Goal: Transaction & Acquisition: Book appointment/travel/reservation

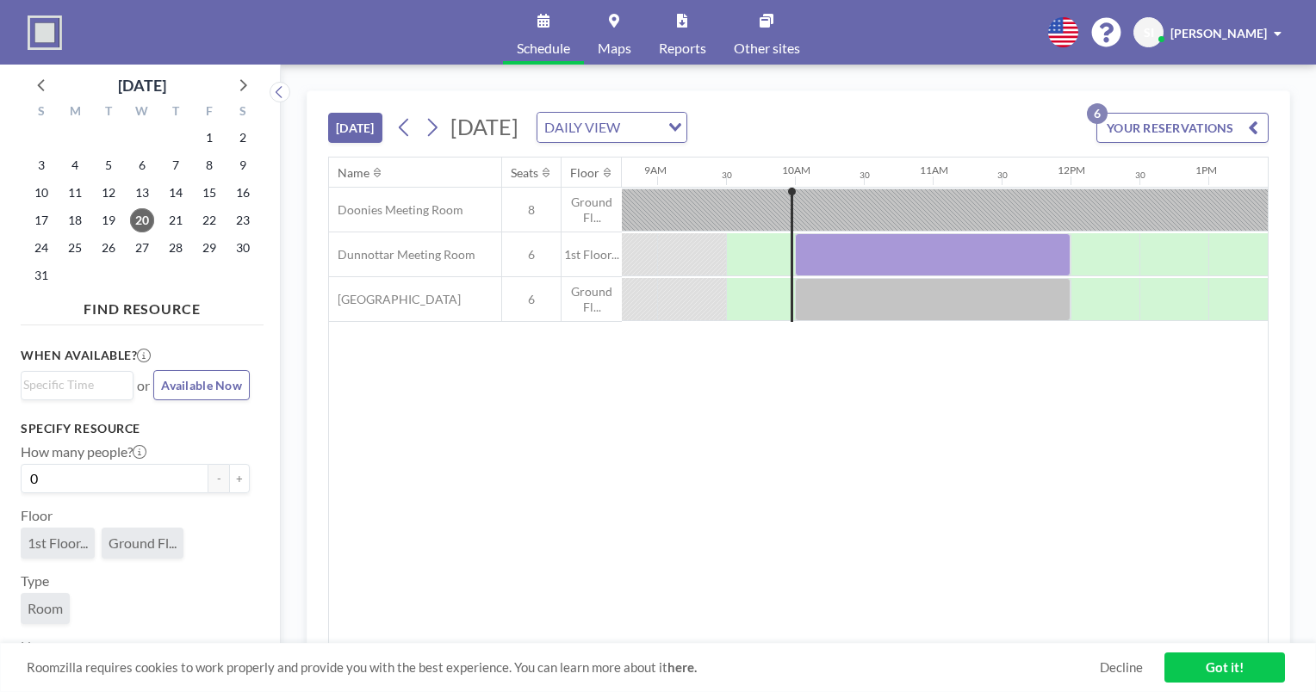
scroll to position [0, 1240]
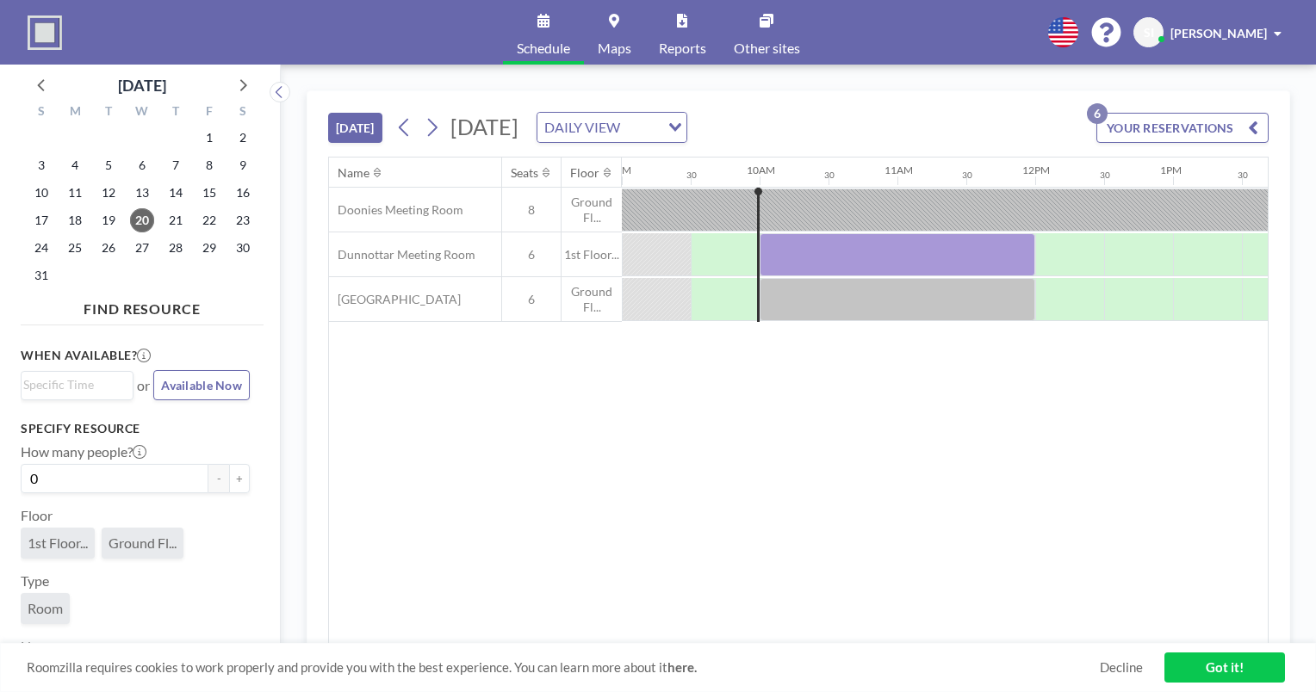
click at [792, 492] on div "Name Seats Floor 12AM 30 1AM 30 2AM 30 3AM 30 4AM 30 5AM 30 6AM 30 7AM 30 8AM 3…" at bounding box center [798, 401] width 939 height 486
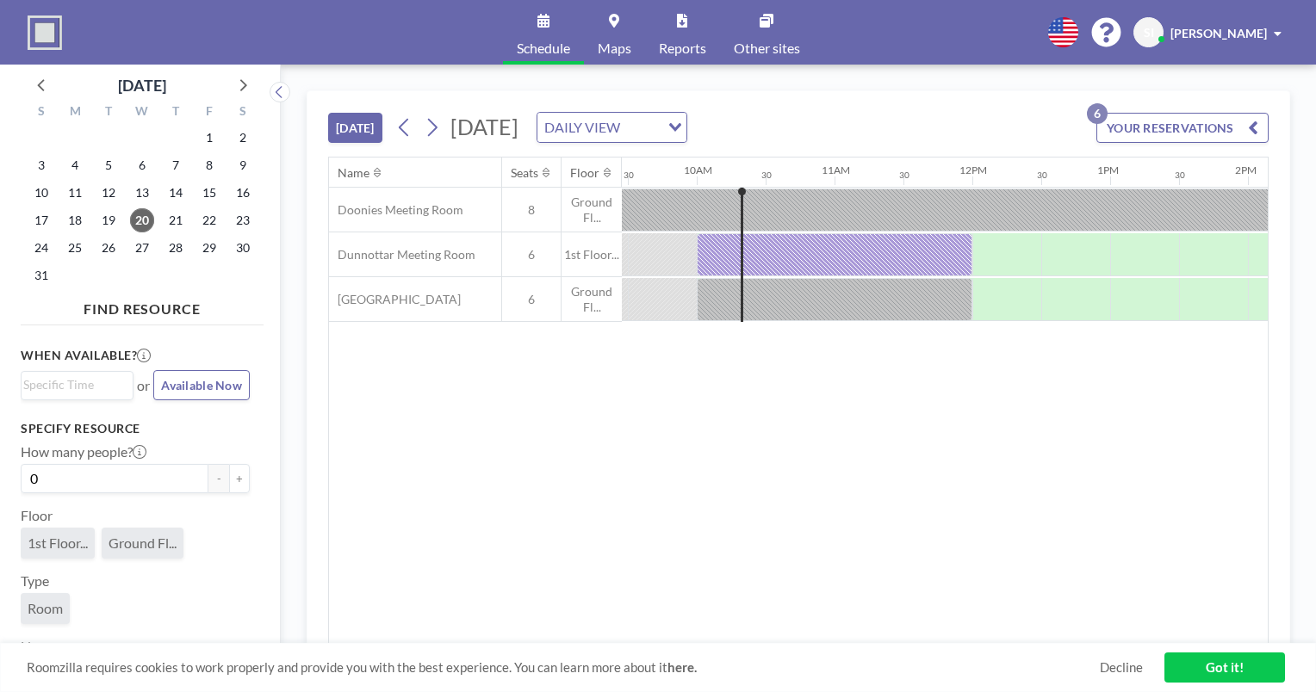
scroll to position [0, 1309]
click at [134, 243] on span "27" at bounding box center [142, 248] width 24 height 24
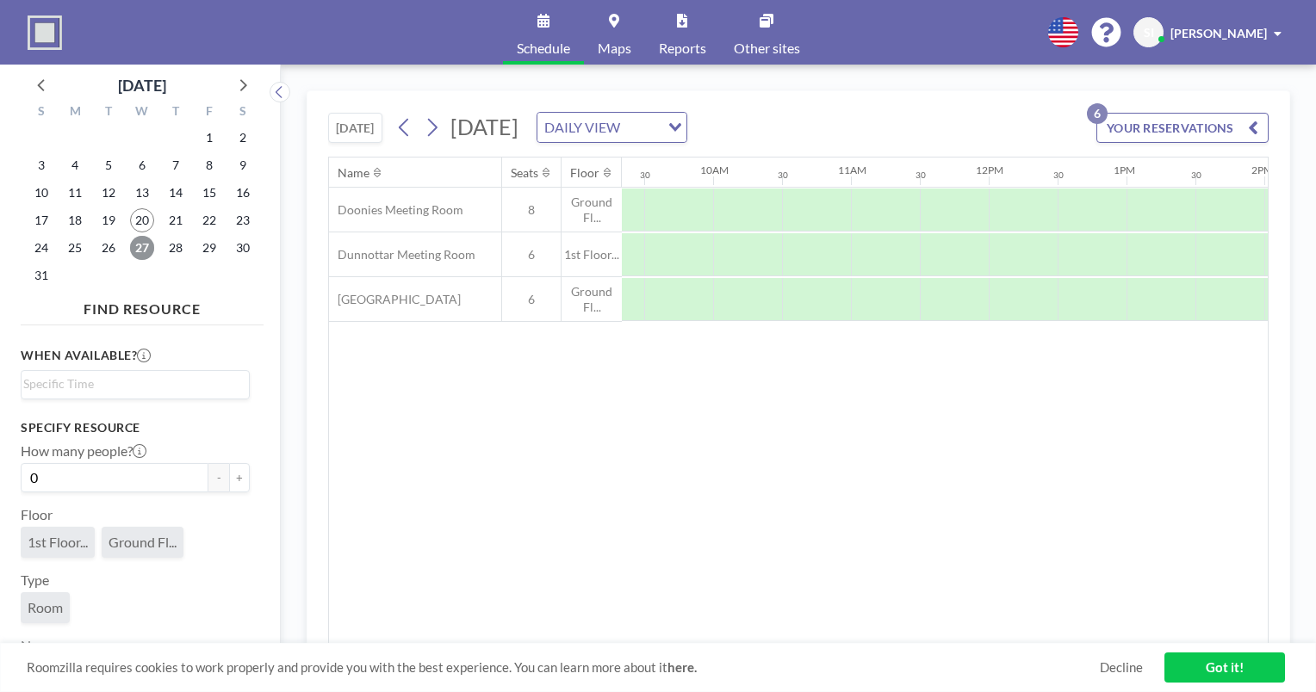
scroll to position [0, 1285]
click at [753, 304] on div at bounding box center [749, 299] width 69 height 43
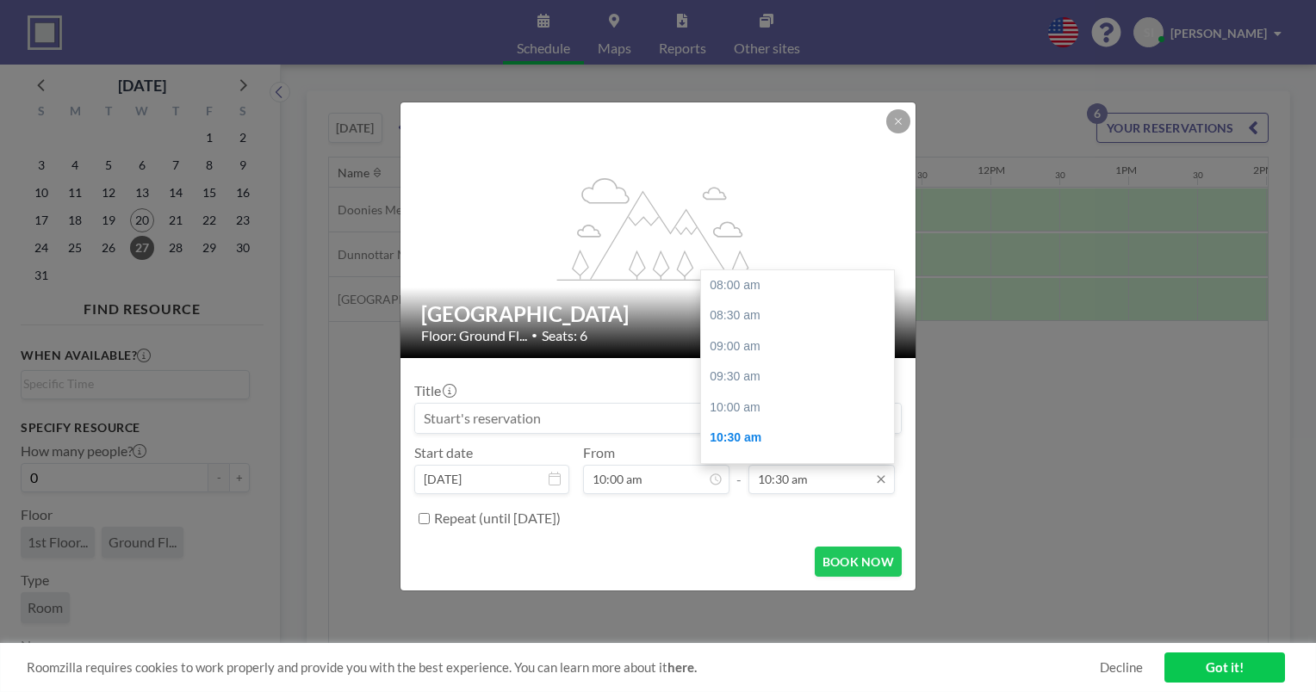
scroll to position [153, 0]
click at [846, 480] on input "10:30 am" at bounding box center [821, 479] width 146 height 29
click at [776, 376] on div "12:00 pm" at bounding box center [801, 377] width 201 height 31
type input "12:00 pm"
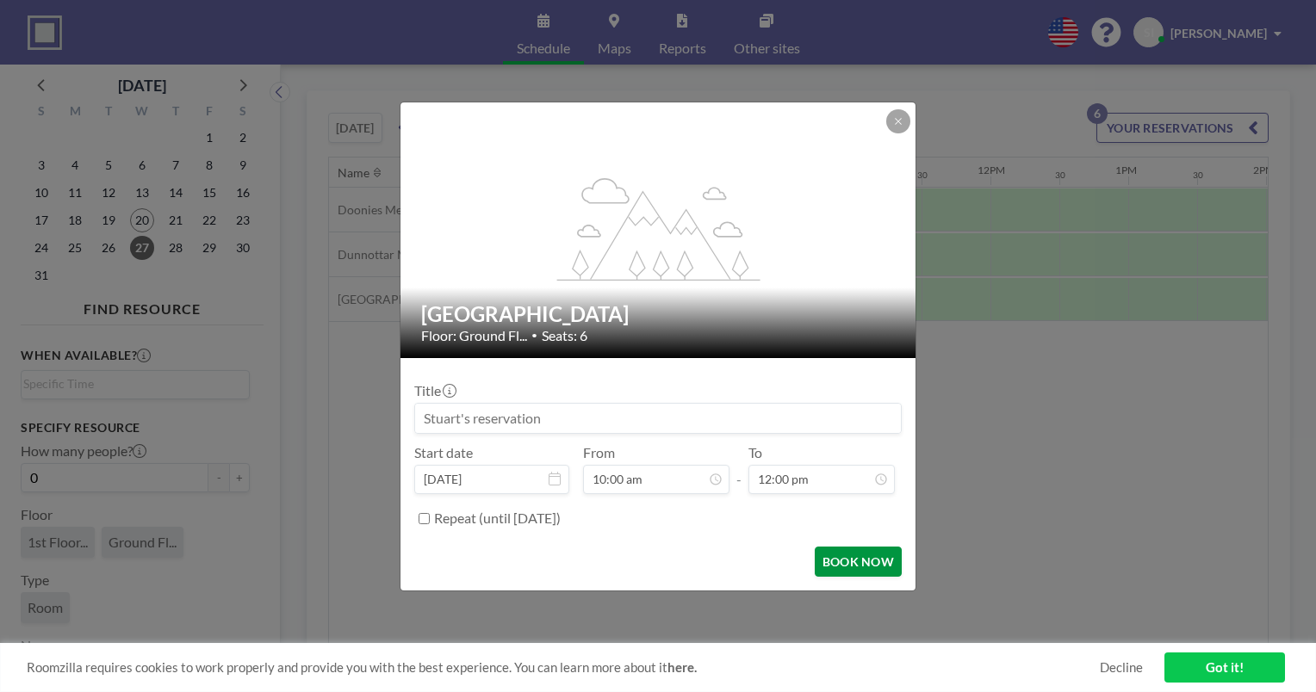
click at [868, 563] on button "BOOK NOW" at bounding box center [858, 562] width 87 height 30
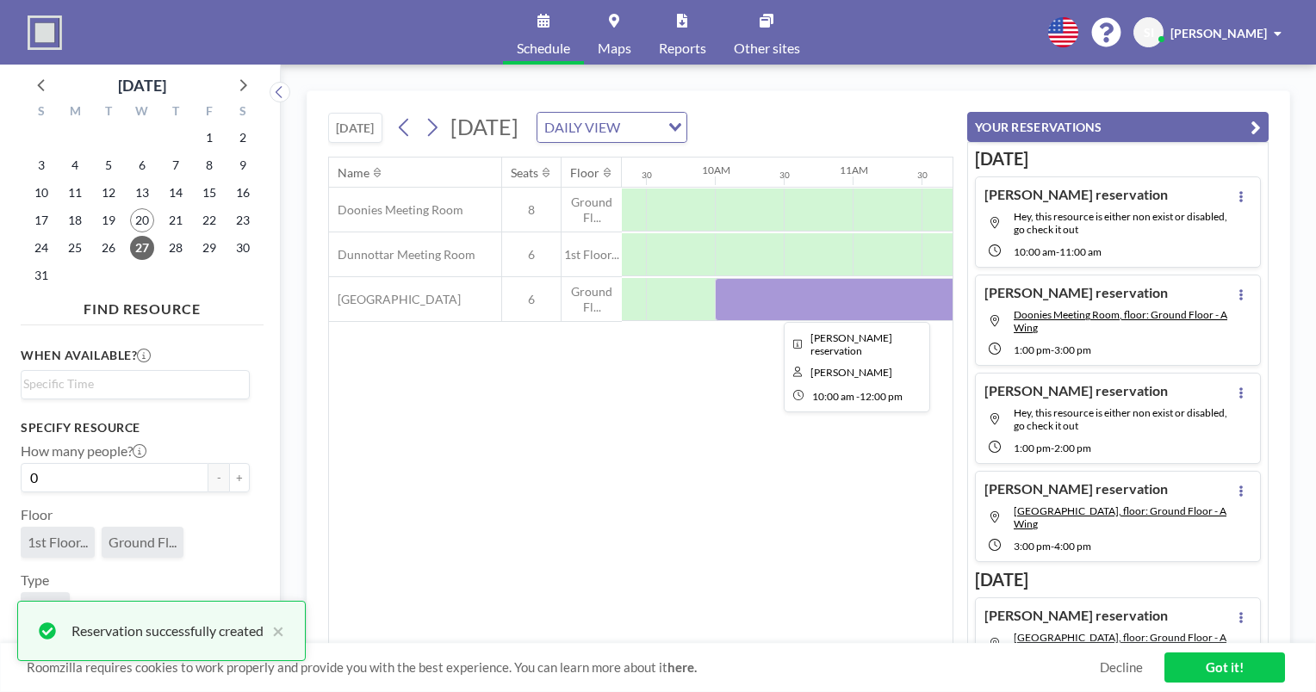
scroll to position [264, 0]
